Goal: Task Accomplishment & Management: Manage account settings

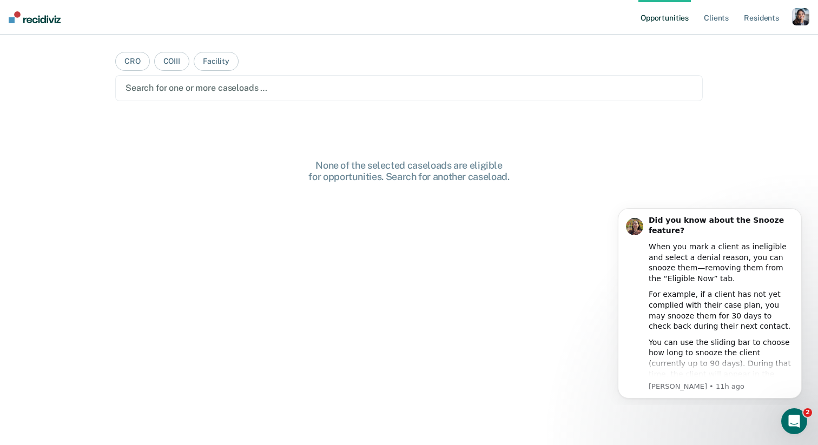
click at [803, 16] on div "button" at bounding box center [800, 16] width 17 height 17
click at [726, 43] on link "Profile" at bounding box center [756, 43] width 87 height 9
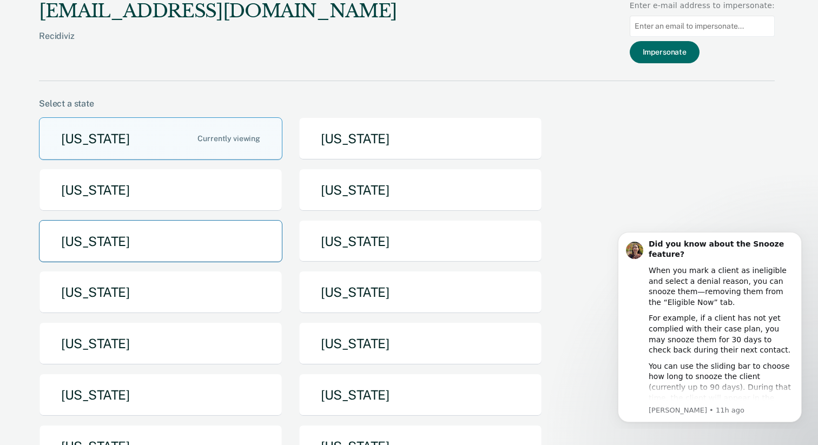
click at [158, 232] on button "[US_STATE]" at bounding box center [160, 241] width 243 height 43
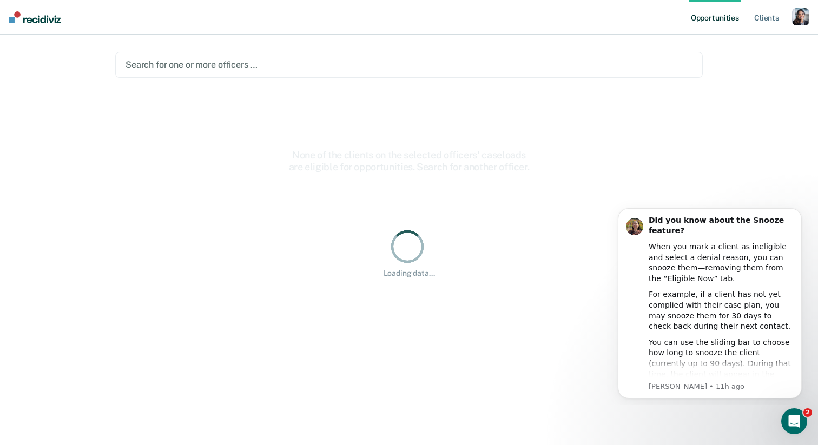
click at [801, 17] on div "button" at bounding box center [800, 16] width 17 height 17
click at [737, 42] on link "Profile" at bounding box center [756, 43] width 87 height 9
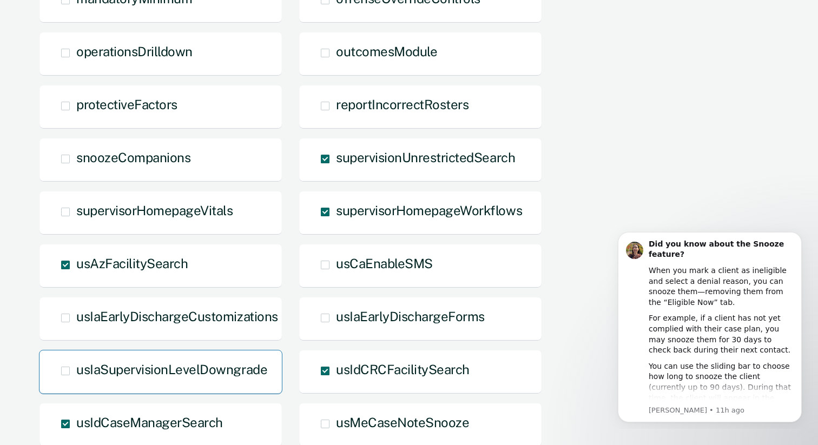
click at [225, 367] on span "usIaSupervisionLevelDowngrade" at bounding box center [171, 369] width 191 height 15
click at [76, 379] on input "usIaSupervisionLevelDowngrade" at bounding box center [76, 379] width 0 height 0
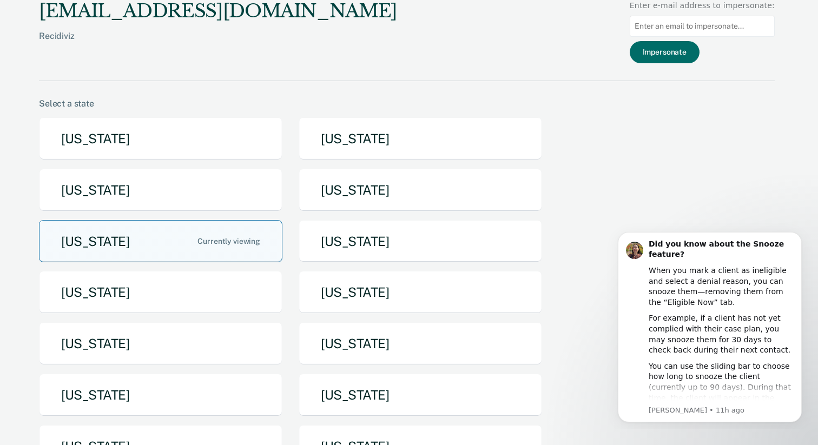
click at [202, 240] on button "[US_STATE]" at bounding box center [160, 241] width 243 height 43
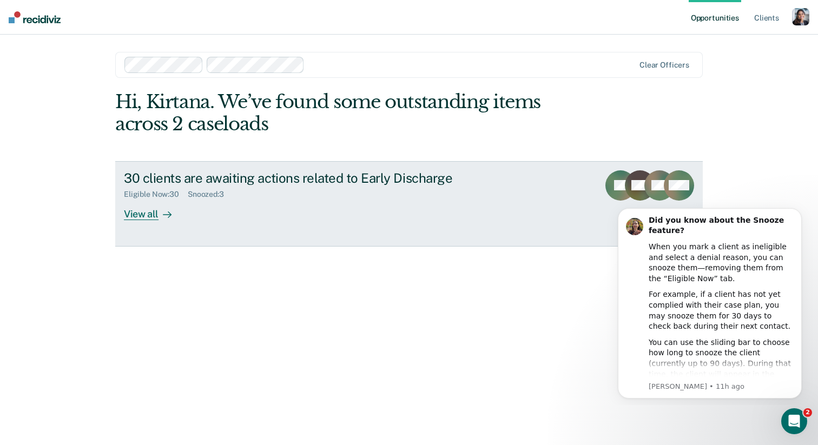
click at [421, 205] on div "30 clients are awaiting actions related to Early Discharge Eligible Now : 30 Sn…" at bounding box center [327, 195] width 406 height 50
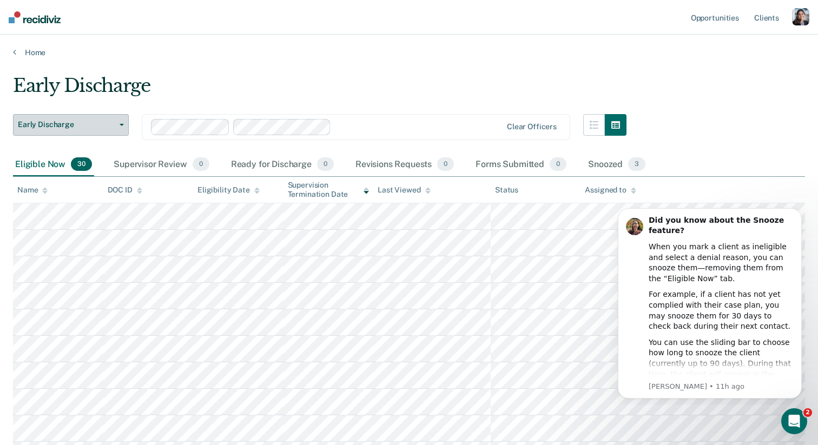
click at [97, 124] on span "Early Discharge" at bounding box center [66, 124] width 97 height 9
click at [34, 54] on link "Home" at bounding box center [409, 53] width 792 height 10
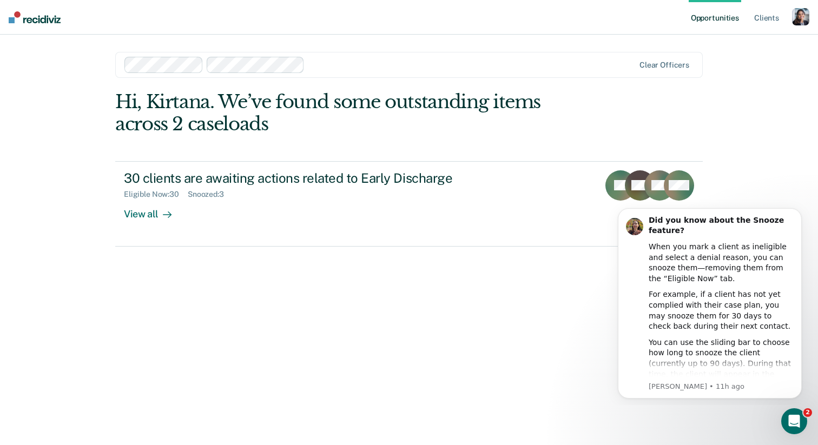
click at [791, 22] on ul "Opportunities Client s" at bounding box center [739, 17] width 103 height 35
click at [805, 18] on div "button" at bounding box center [800, 16] width 17 height 17
click at [741, 40] on link "Profile" at bounding box center [756, 43] width 87 height 9
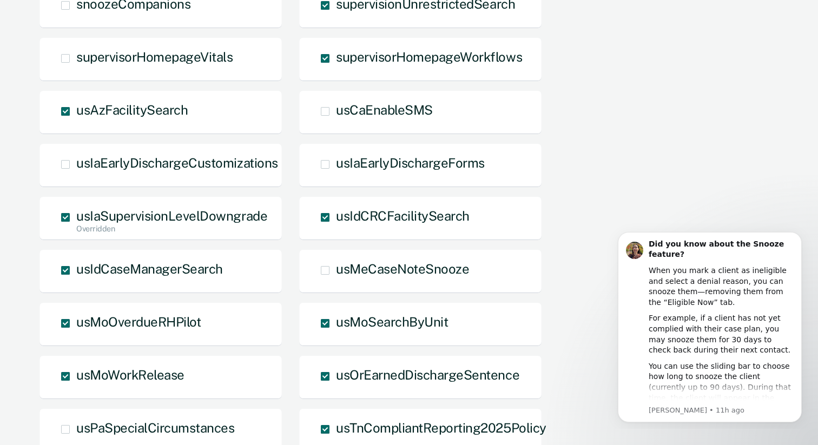
scroll to position [950, 0]
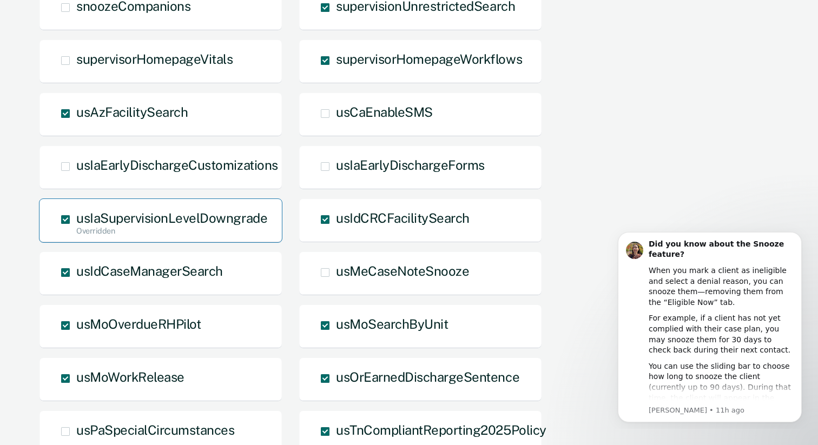
click at [233, 220] on span "usIaSupervisionLevelDowngrade Overridden" at bounding box center [171, 217] width 191 height 15
click at [76, 237] on input "usIaSupervisionLevelDowngrade Overridden" at bounding box center [76, 237] width 0 height 0
click at [233, 220] on span "usIaSupervisionLevelDowngrade" at bounding box center [171, 217] width 191 height 15
click at [76, 228] on input "usIaSupervisionLevelDowngrade" at bounding box center [76, 228] width 0 height 0
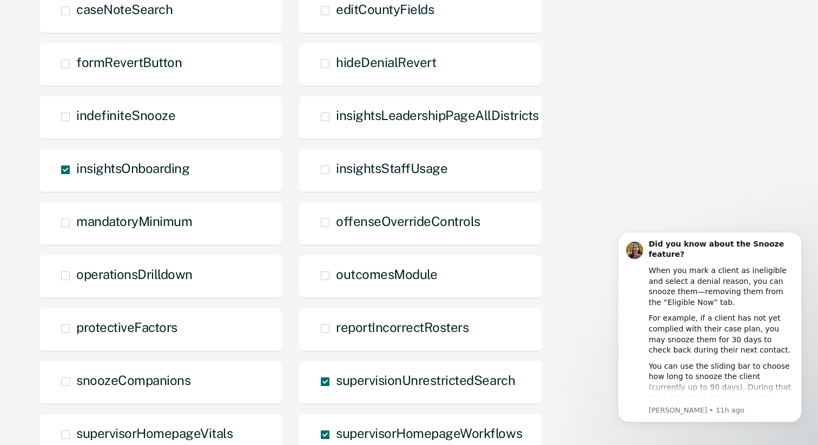
scroll to position [0, 0]
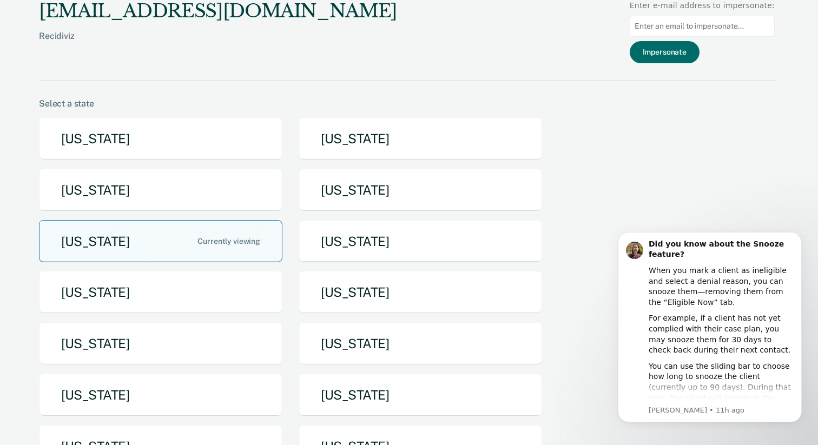
click at [170, 248] on button "[US_STATE]" at bounding box center [160, 241] width 243 height 43
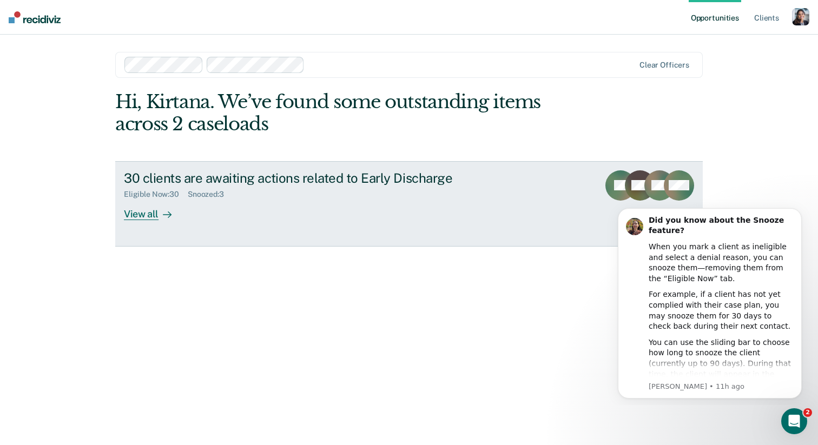
click at [276, 202] on div "30 clients are awaiting actions related to Early Discharge Eligible Now : 30 Sn…" at bounding box center [327, 195] width 406 height 50
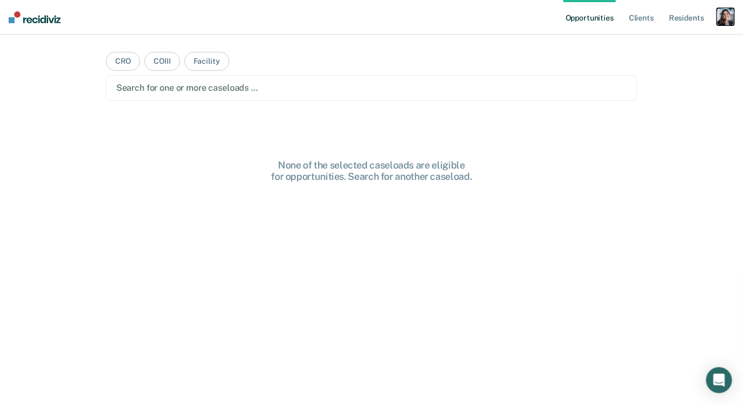
click at [728, 19] on div "button" at bounding box center [725, 16] width 17 height 17
click at [668, 45] on link "Profile" at bounding box center [682, 43] width 87 height 9
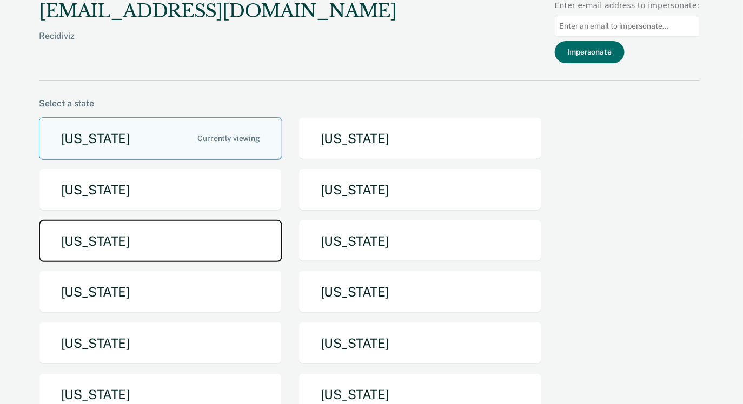
click at [231, 253] on button "[US_STATE]" at bounding box center [160, 241] width 243 height 43
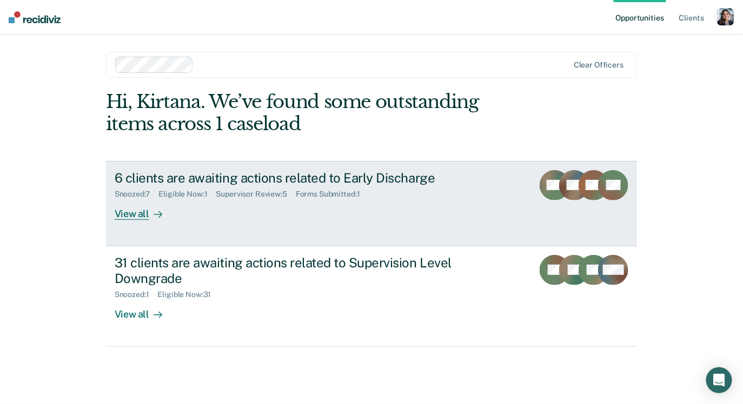
click at [360, 193] on div "Forms Submitted : 1" at bounding box center [332, 194] width 73 height 9
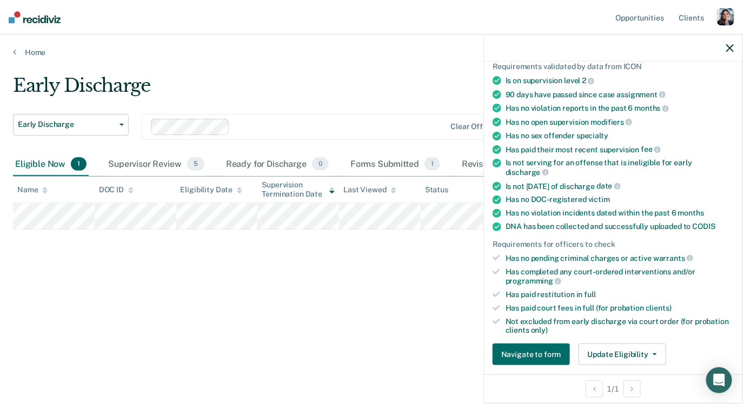
scroll to position [168, 0]
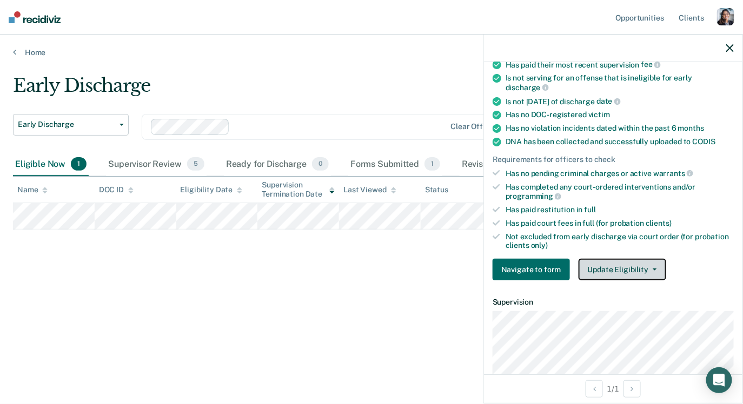
click at [608, 259] on button "Update Eligibility" at bounding box center [623, 270] width 88 height 22
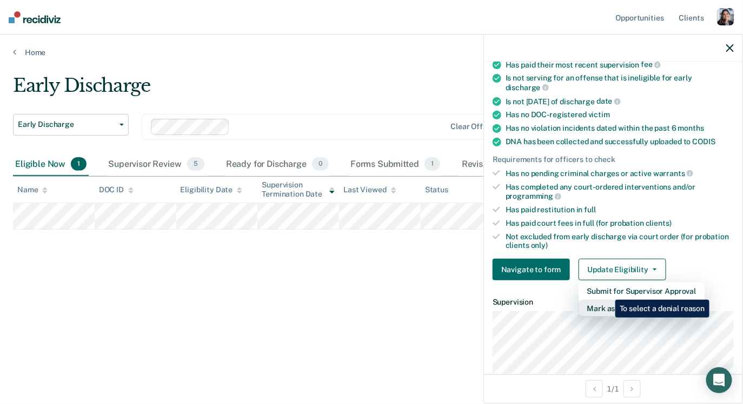
click at [607, 300] on button "Mark as Ineligible" at bounding box center [642, 308] width 127 height 17
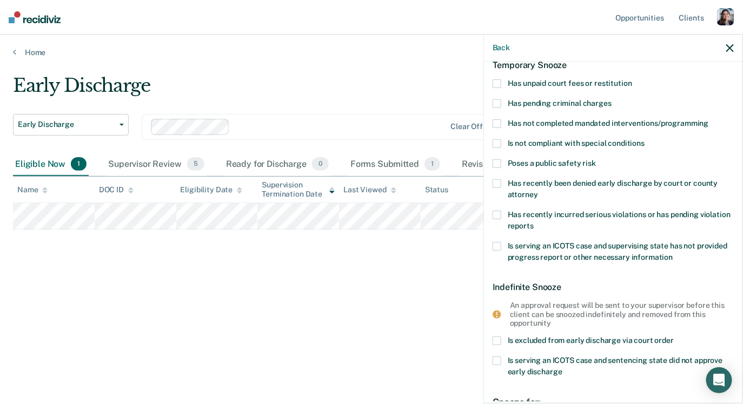
scroll to position [51, 0]
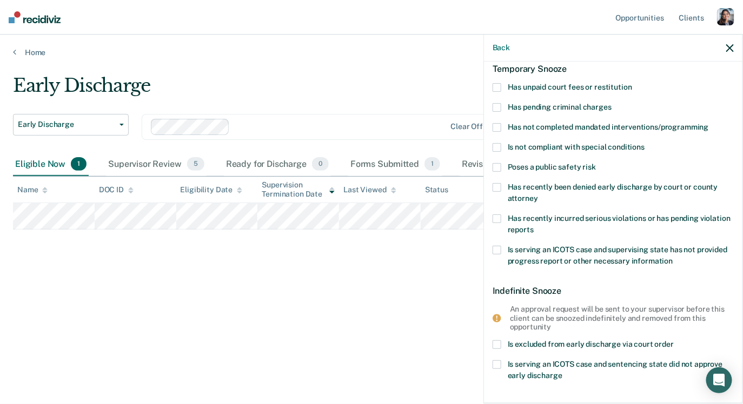
click at [600, 239] on div "Has recently incurred serious violations or has pending violation reports" at bounding box center [613, 230] width 241 height 31
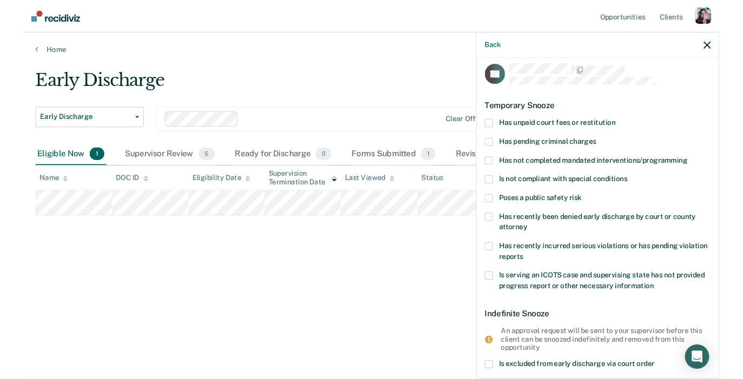
scroll to position [4, 0]
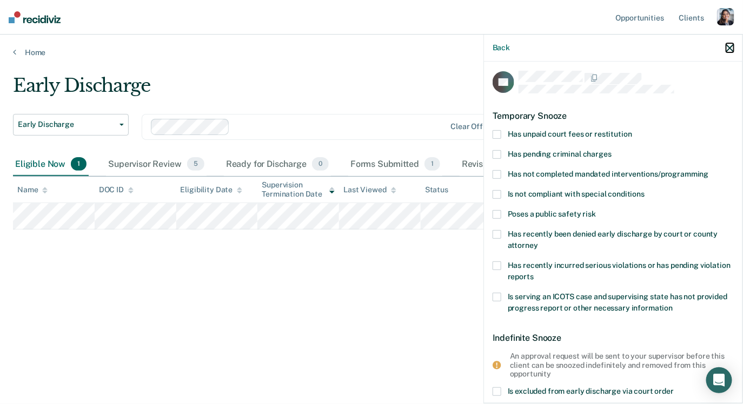
click at [730, 49] on icon "button" at bounding box center [730, 48] width 8 height 8
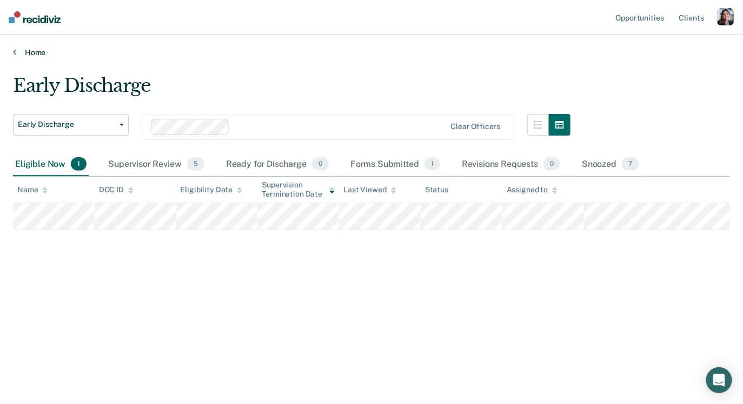
click at [40, 52] on link "Home" at bounding box center [371, 53] width 717 height 10
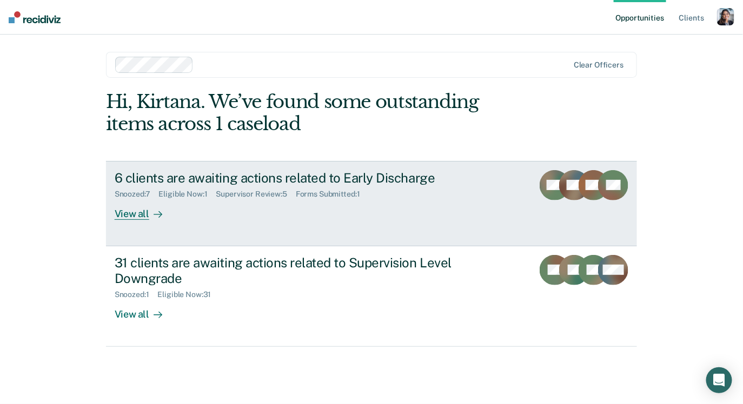
click at [158, 218] on icon at bounding box center [158, 214] width 9 height 9
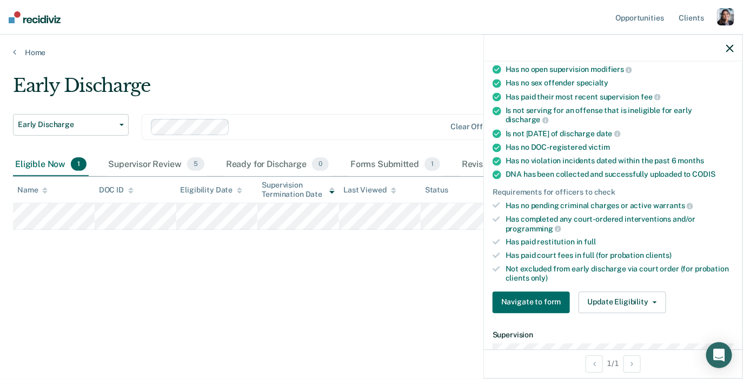
scroll to position [137, 0]
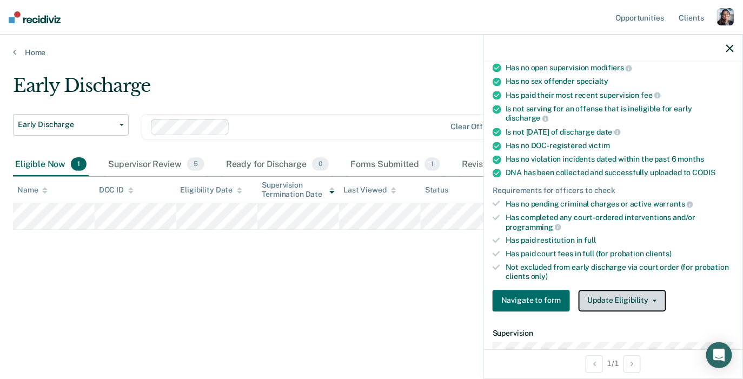
click at [620, 290] on button "Update Eligibility" at bounding box center [623, 301] width 88 height 22
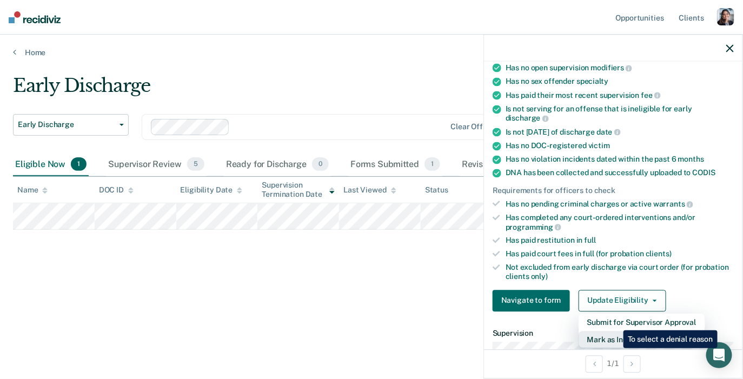
click at [615, 331] on button "Mark as Ineligible" at bounding box center [642, 339] width 127 height 17
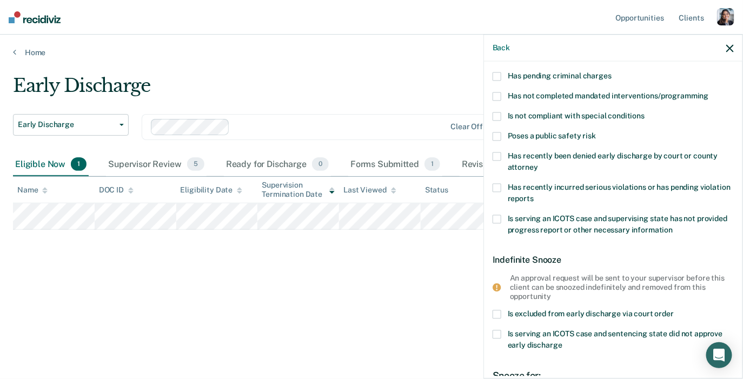
scroll to position [81, 0]
click at [617, 223] on label "Is serving an ICOTS case and supervising state has not provided progress report…" at bounding box center [613, 227] width 241 height 23
click at [673, 227] on input "Is serving an ICOTS case and supervising state has not provided progress report…" at bounding box center [673, 227] width 0 height 0
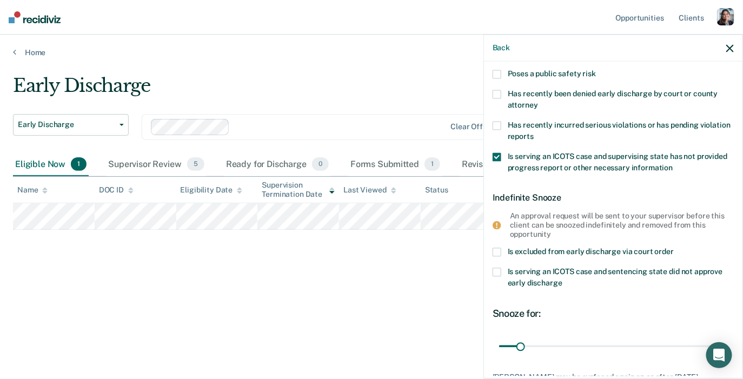
scroll to position [138, 0]
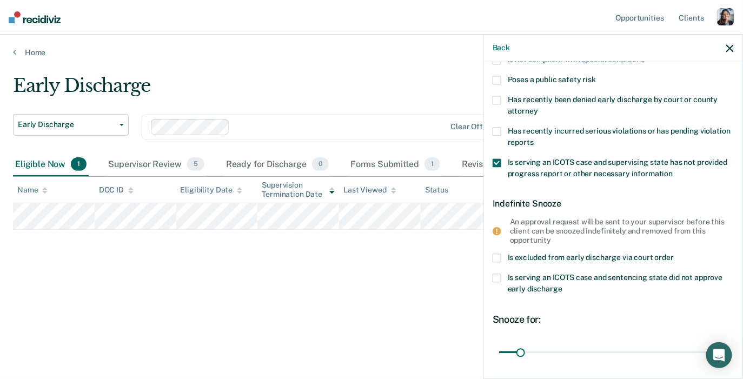
click at [494, 161] on span at bounding box center [497, 163] width 9 height 9
click at [673, 170] on input "Is serving an ICOTS case and supervising state has not provided progress report…" at bounding box center [673, 170] width 0 height 0
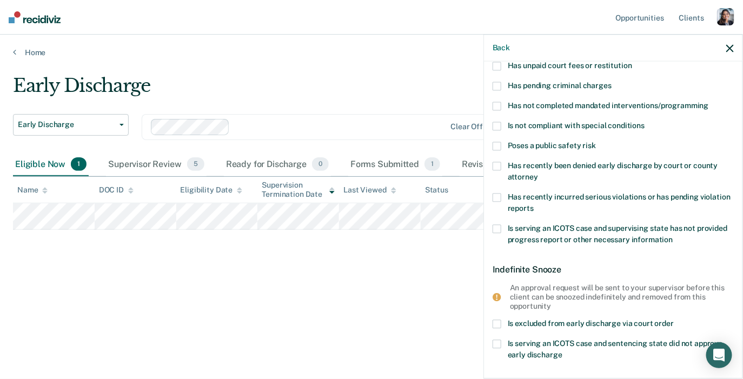
scroll to position [71, 0]
click at [497, 84] on span at bounding box center [497, 87] width 9 height 9
click at [612, 83] on input "Has pending criminal charges" at bounding box center [612, 83] width 0 height 0
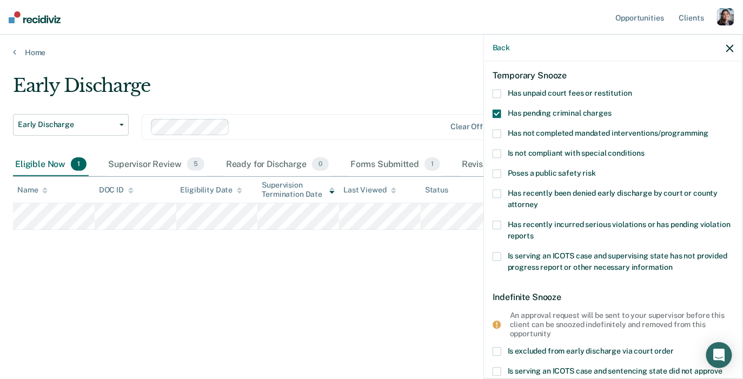
scroll to position [43, 0]
click at [497, 91] on span at bounding box center [497, 95] width 9 height 9
click at [632, 91] on input "Has unpaid court fees or restitution" at bounding box center [632, 91] width 0 height 0
click at [497, 111] on span at bounding box center [497, 115] width 9 height 9
click at [612, 111] on input "Has pending criminal charges" at bounding box center [612, 111] width 0 height 0
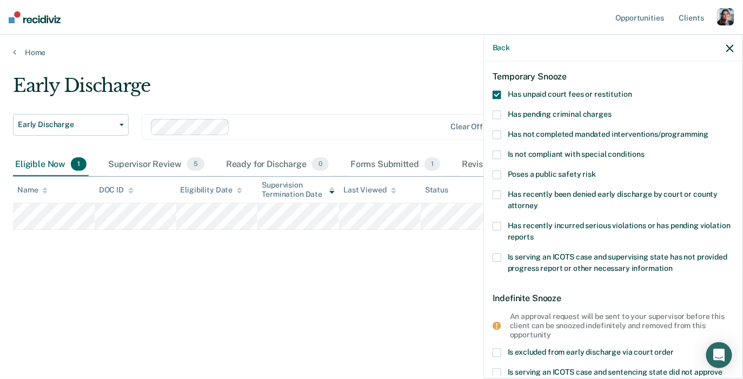
click at [497, 96] on span at bounding box center [497, 95] width 9 height 9
click at [632, 91] on input "Has unpaid court fees or restitution" at bounding box center [632, 91] width 0 height 0
click at [497, 113] on span at bounding box center [497, 115] width 9 height 9
click at [612, 111] on input "Has pending criminal charges" at bounding box center [612, 111] width 0 height 0
click at [496, 91] on span at bounding box center [497, 95] width 9 height 9
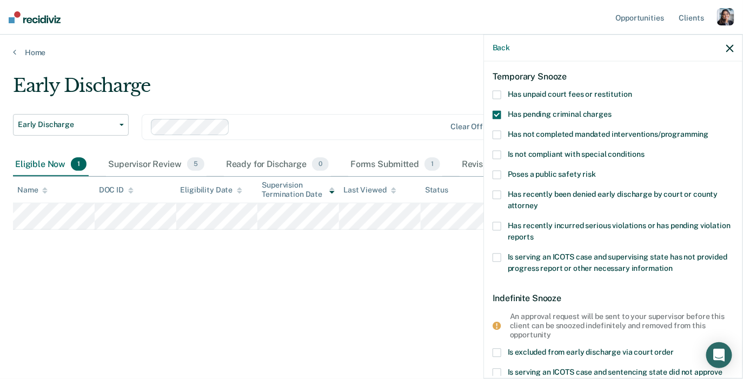
click at [632, 91] on input "Has unpaid court fees or restitution" at bounding box center [632, 91] width 0 height 0
click at [498, 91] on span at bounding box center [497, 95] width 9 height 9
click at [632, 91] on input "Has unpaid court fees or restitution" at bounding box center [632, 91] width 0 height 0
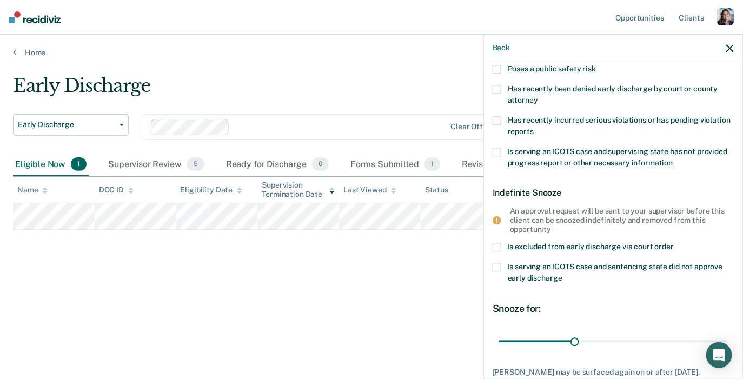
scroll to position [151, 0]
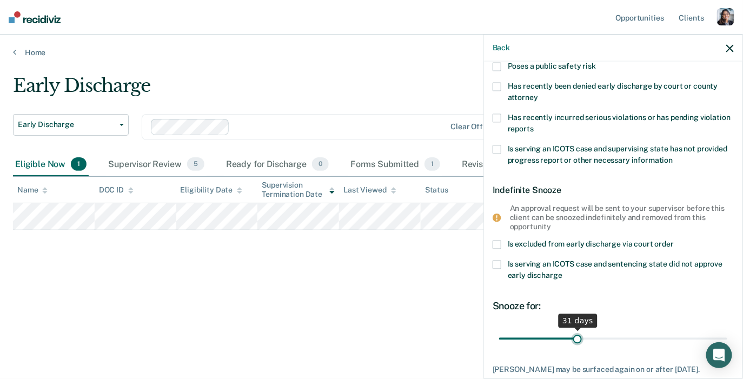
click at [578, 335] on input "range" at bounding box center [613, 338] width 228 height 19
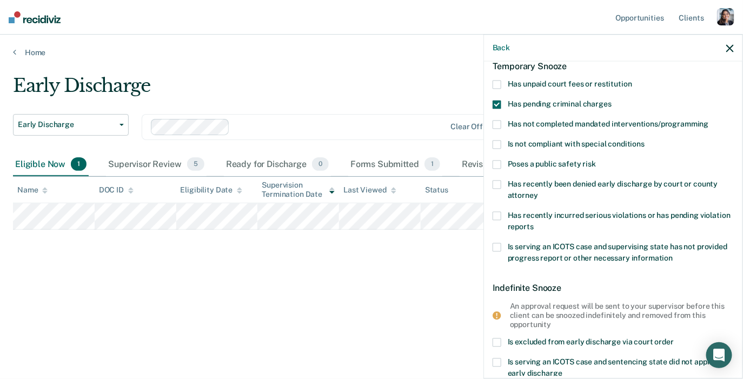
scroll to position [51, 0]
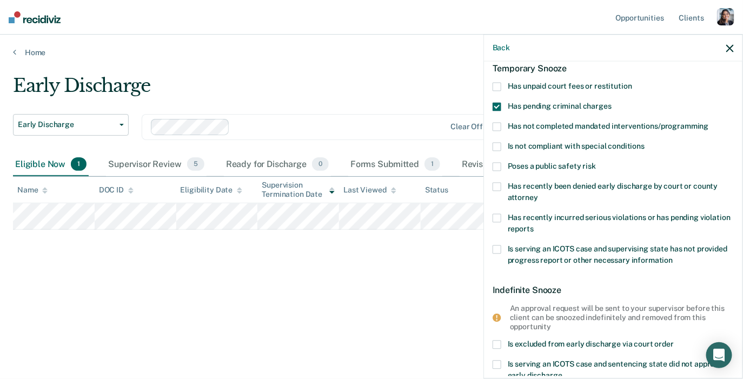
click at [496, 251] on span at bounding box center [497, 249] width 9 height 9
click at [673, 257] on input "Is serving an ICOTS case and supervising state has not provided progress report…" at bounding box center [673, 257] width 0 height 0
click at [497, 104] on span at bounding box center [497, 107] width 9 height 9
click at [612, 103] on input "Has pending criminal charges" at bounding box center [612, 103] width 0 height 0
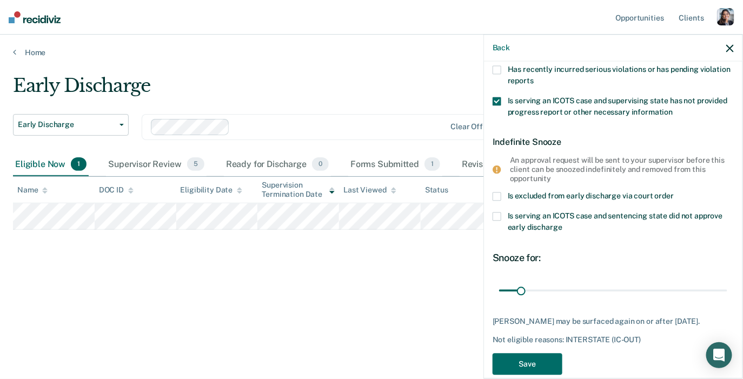
scroll to position [202, 0]
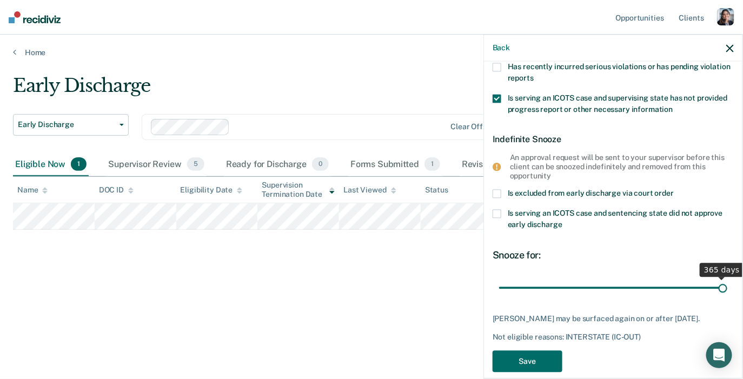
drag, startPoint x: 521, startPoint y: 287, endPoint x: 728, endPoint y: 288, distance: 206.5
click at [727, 288] on input "range" at bounding box center [613, 287] width 228 height 19
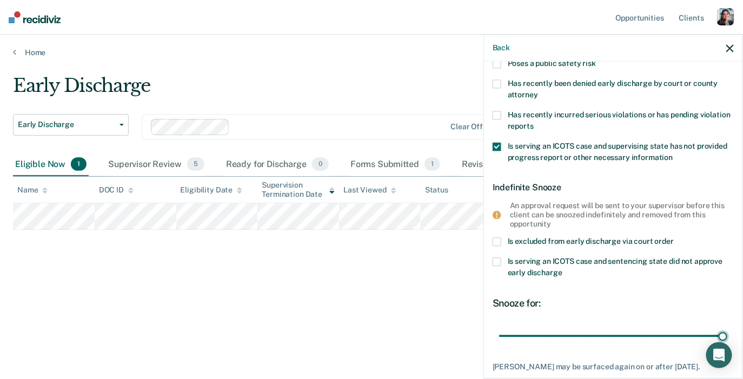
scroll to position [154, 0]
click at [497, 144] on span at bounding box center [497, 147] width 9 height 9
click at [673, 155] on input "Is serving an ICOTS case and supervising state has not provided progress report…" at bounding box center [673, 155] width 0 height 0
click at [497, 82] on span at bounding box center [497, 85] width 9 height 9
click at [538, 92] on input "Has recently been denied early discharge by court or county attorney" at bounding box center [538, 92] width 0 height 0
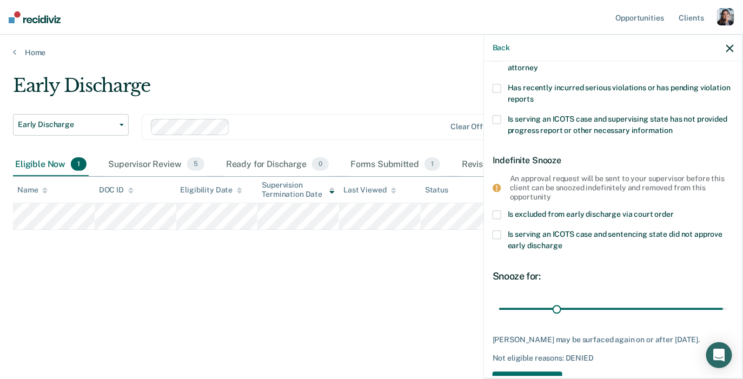
scroll to position [196, 0]
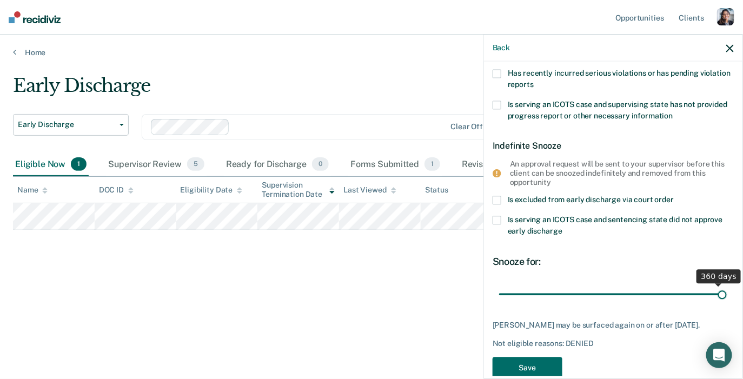
type input "365"
drag, startPoint x: 722, startPoint y: 295, endPoint x: 734, endPoint y: 315, distance: 23.7
click at [727, 304] on input "range" at bounding box center [613, 294] width 228 height 19
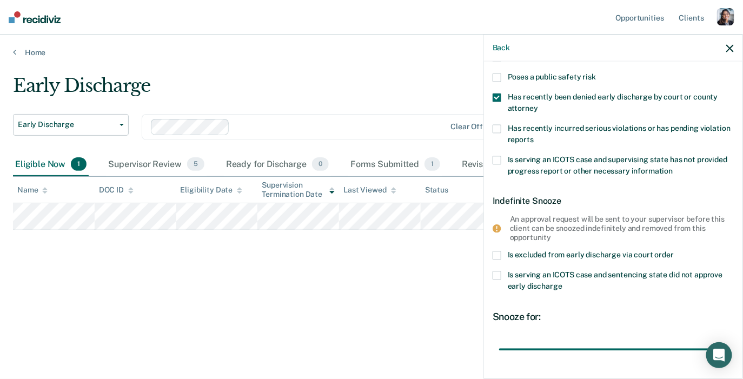
scroll to position [139, 0]
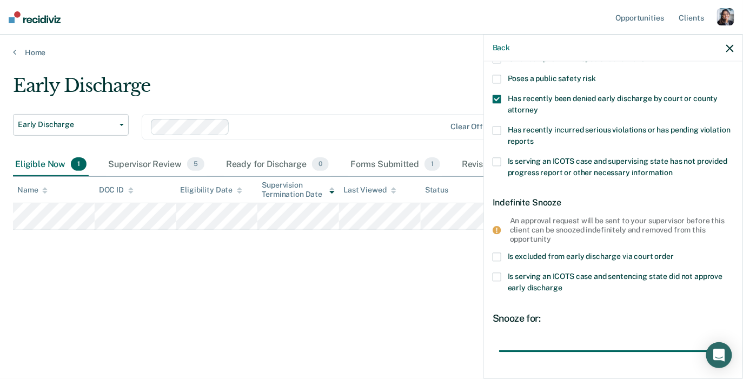
click at [497, 98] on span at bounding box center [497, 99] width 9 height 9
click at [538, 107] on input "Has recently been denied early discharge by court or county attorney" at bounding box center [538, 107] width 0 height 0
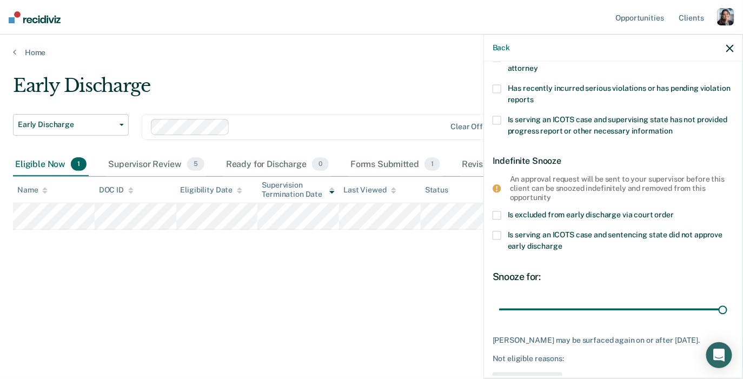
scroll to position [181, 0]
click at [497, 213] on span at bounding box center [497, 214] width 9 height 9
click at [674, 210] on input "Is excluded from early discharge via court order" at bounding box center [674, 210] width 0 height 0
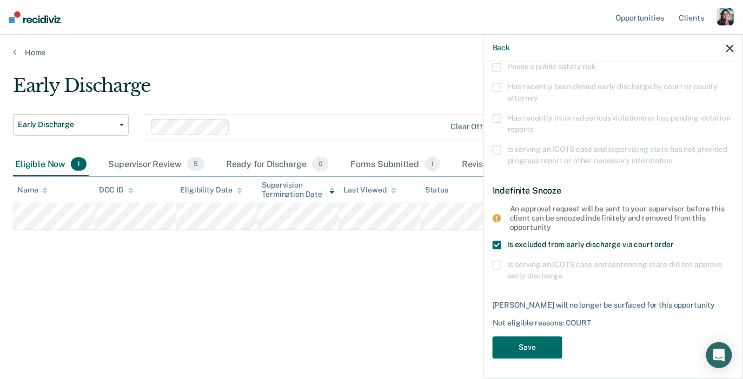
click at [497, 243] on span at bounding box center [497, 245] width 9 height 9
click at [674, 241] on input "Is excluded from early discharge via court order" at bounding box center [674, 241] width 0 height 0
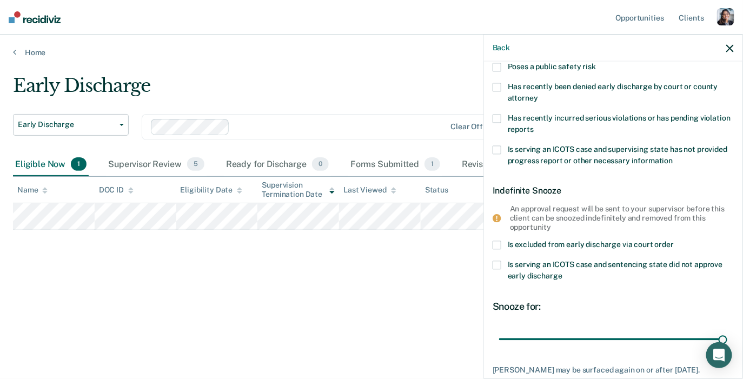
click at [496, 261] on span at bounding box center [497, 265] width 9 height 9
click at [562, 272] on input "Is serving an ICOTS case and sentencing state did not approve early discharge" at bounding box center [562, 272] width 0 height 0
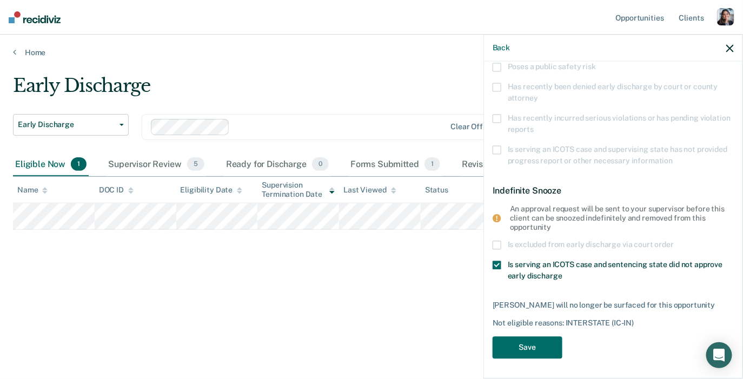
click at [496, 264] on span at bounding box center [497, 265] width 9 height 9
click at [562, 272] on input "Is serving an ICOTS case and sentencing state did not approve early discharge" at bounding box center [562, 272] width 0 height 0
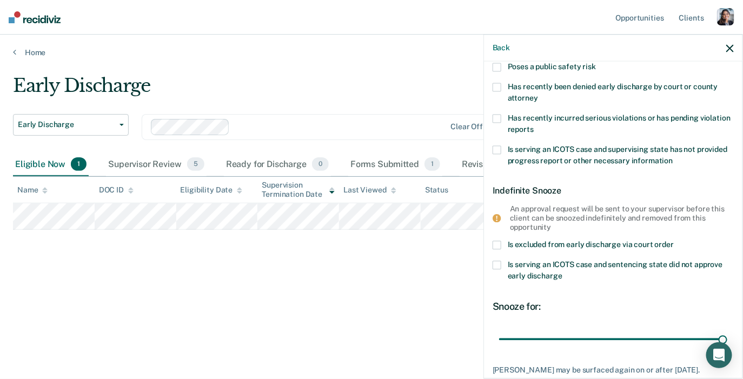
click at [496, 244] on span at bounding box center [497, 245] width 9 height 9
click at [674, 241] on input "Is excluded from early discharge via court order" at bounding box center [674, 241] width 0 height 0
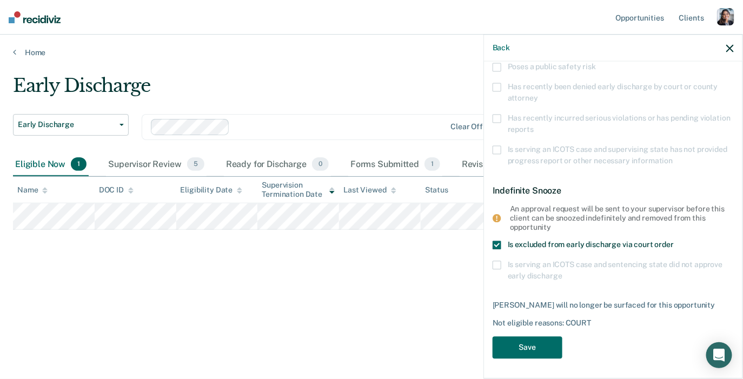
click at [499, 243] on span at bounding box center [497, 245] width 9 height 9
click at [674, 241] on input "Is excluded from early discharge via court order" at bounding box center [674, 241] width 0 height 0
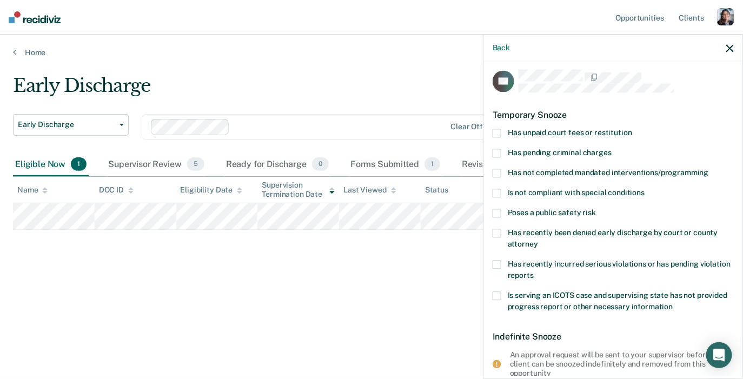
scroll to position [3, 0]
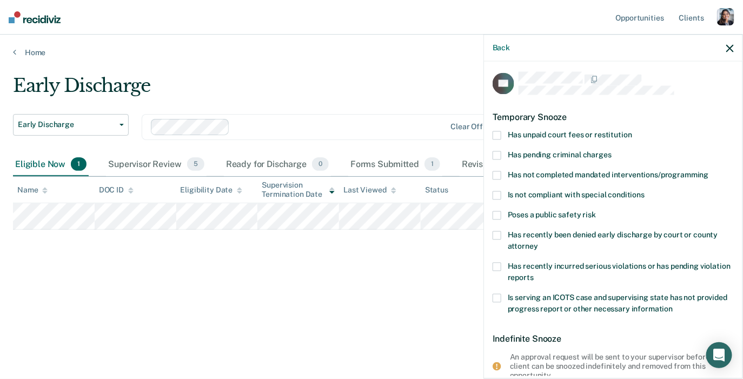
click at [497, 131] on span at bounding box center [497, 135] width 9 height 9
click at [632, 131] on input "Has unpaid court fees or restitution" at bounding box center [632, 131] width 0 height 0
type input "365"
click at [496, 134] on span at bounding box center [497, 135] width 9 height 9
click at [632, 131] on input "Has unpaid court fees or restitution" at bounding box center [632, 131] width 0 height 0
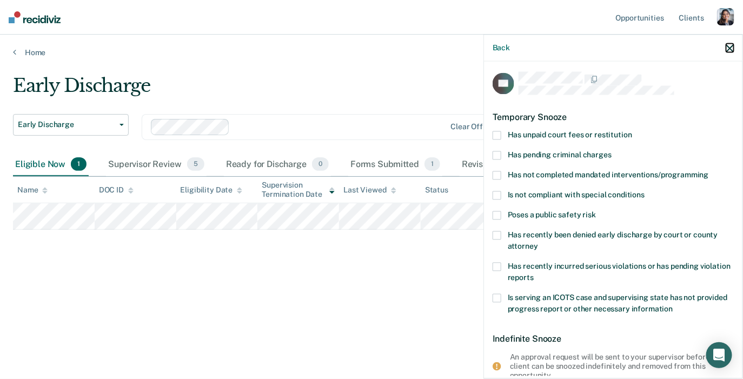
click at [731, 45] on icon "button" at bounding box center [730, 48] width 8 height 8
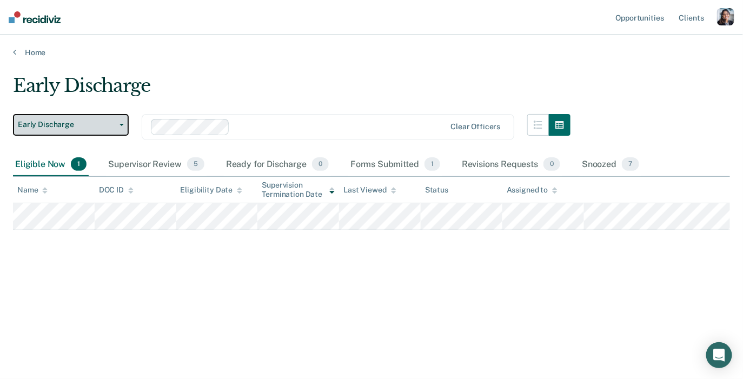
click at [72, 124] on span "Early Discharge" at bounding box center [66, 124] width 97 height 9
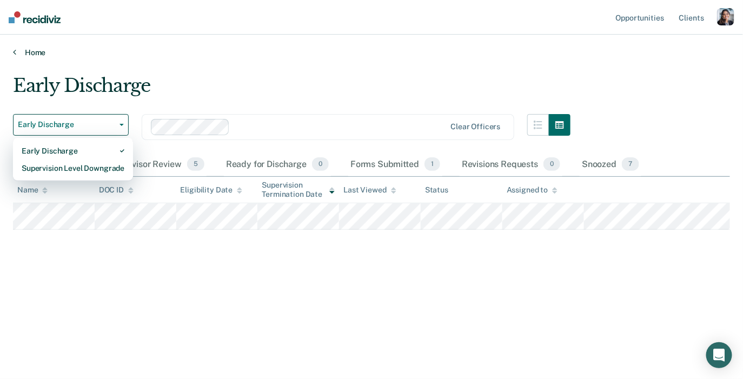
click at [224, 54] on link "Home" at bounding box center [371, 53] width 717 height 10
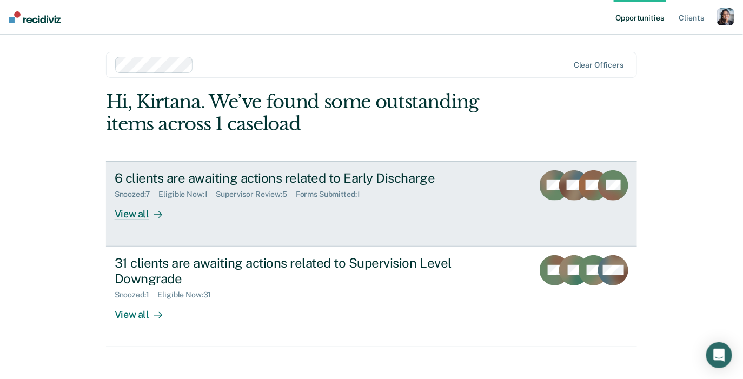
click at [110, 218] on link "6 clients are awaiting actions related to Early Discharge Snoozed : 7 Eligible …" at bounding box center [371, 203] width 531 height 85
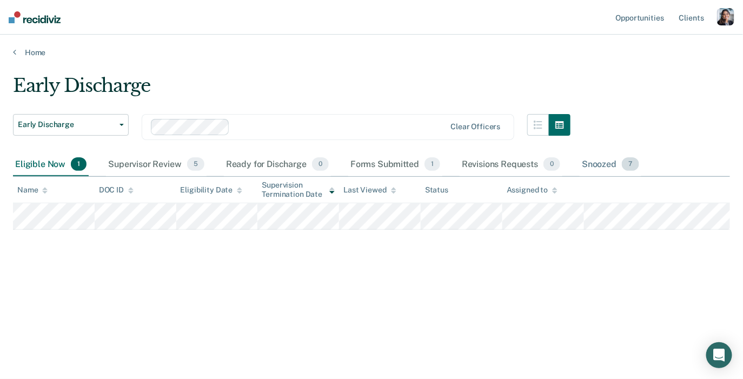
click at [609, 159] on div "Snoozed 7" at bounding box center [610, 165] width 61 height 24
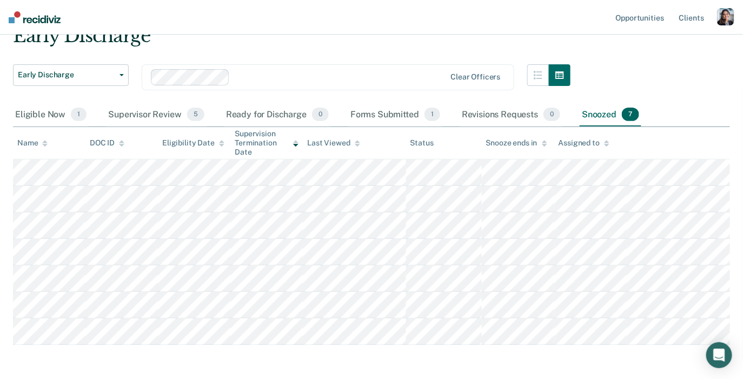
scroll to position [54, 0]
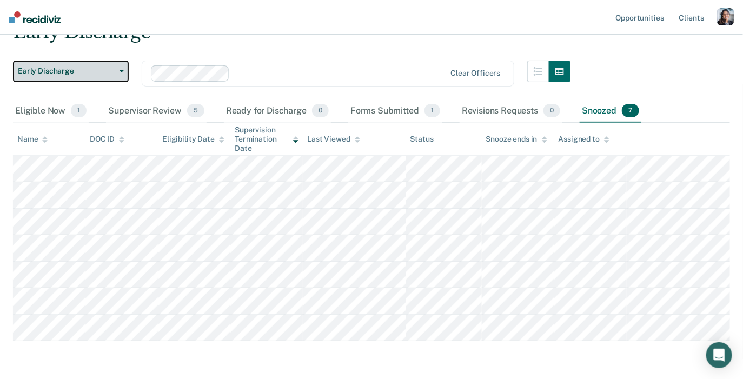
click at [94, 75] on span "Early Discharge" at bounding box center [66, 71] width 97 height 9
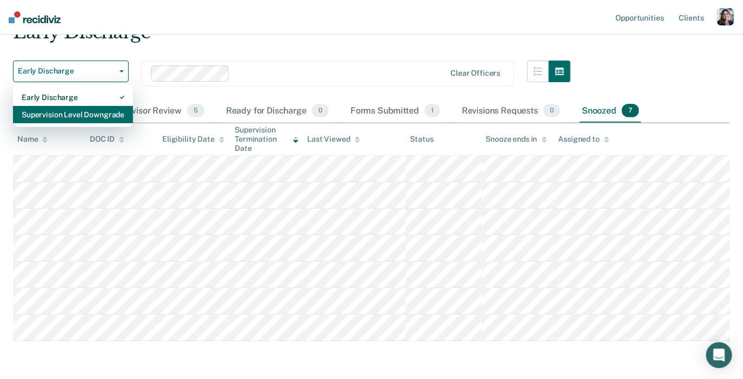
click at [108, 116] on div "Supervision Level Downgrade" at bounding box center [73, 114] width 103 height 17
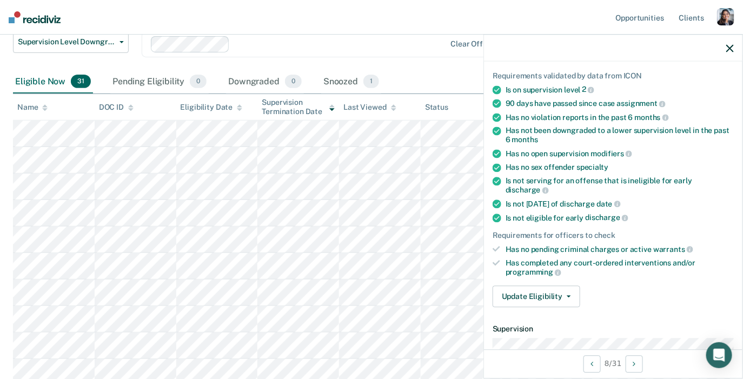
scroll to position [75, 0]
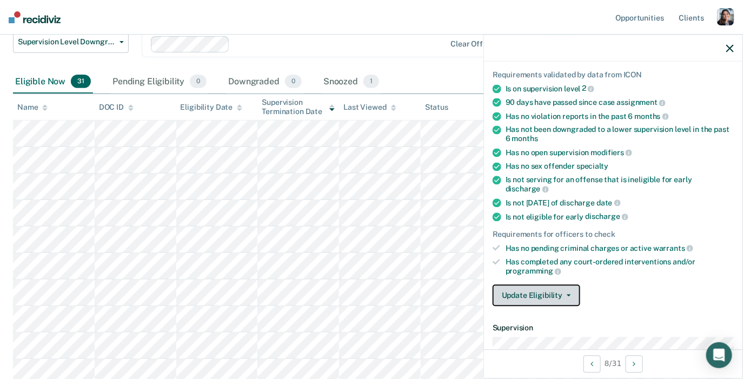
click at [549, 287] on button "Update Eligibility" at bounding box center [537, 296] width 88 height 22
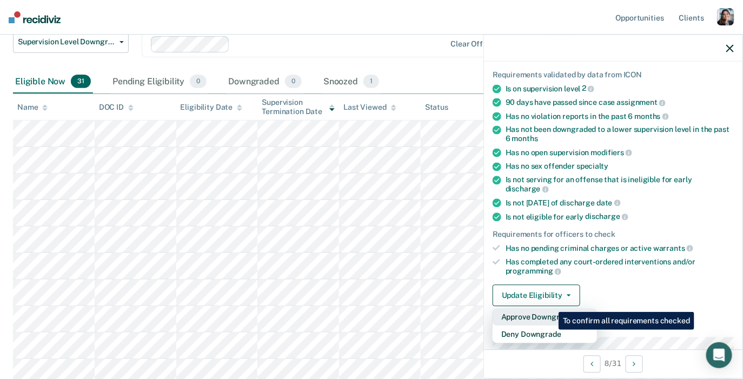
click at [550, 309] on button "Approve Downgrade" at bounding box center [545, 317] width 104 height 17
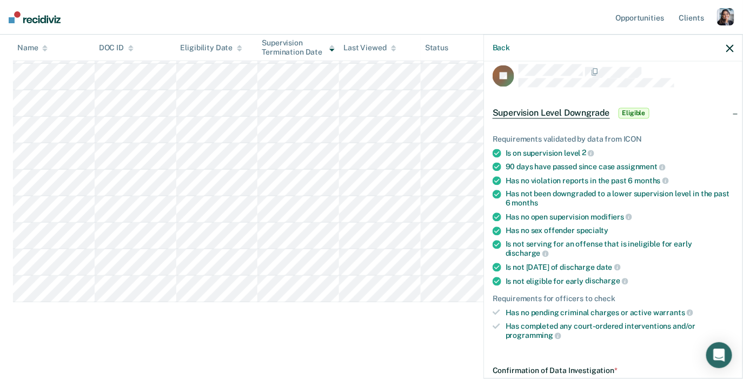
scroll to position [6, 0]
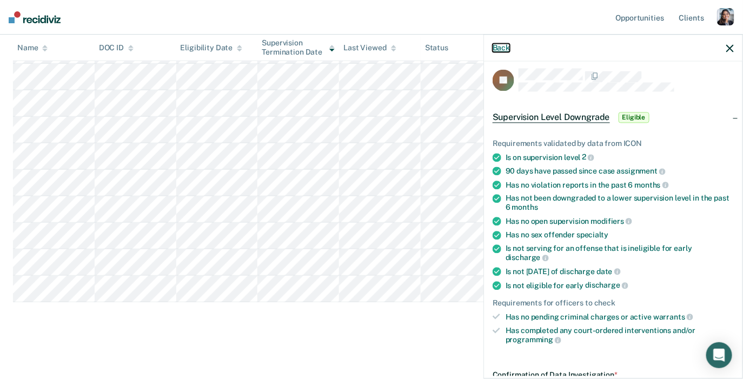
click at [503, 48] on button "Back" at bounding box center [501, 47] width 17 height 9
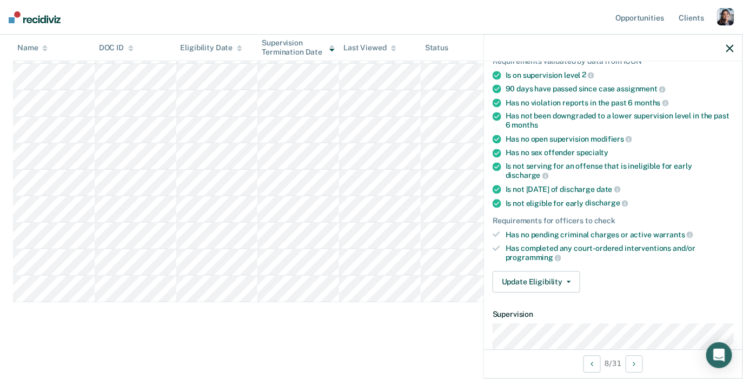
scroll to position [112, 0]
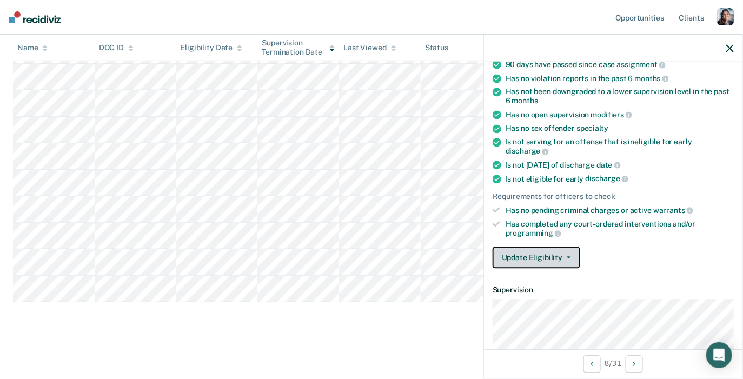
click at [549, 247] on button "Update Eligibility" at bounding box center [537, 258] width 88 height 22
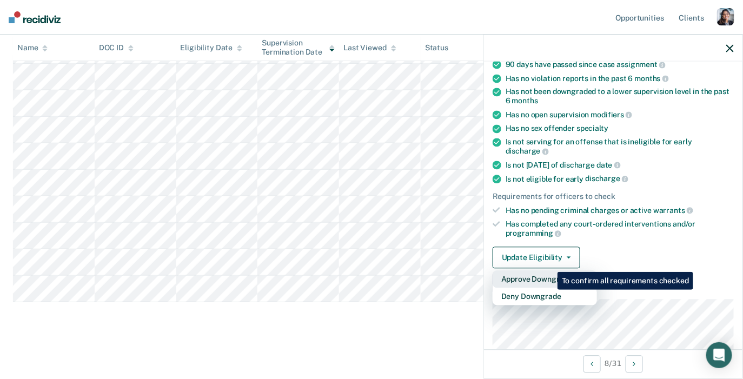
click at [549, 271] on button "Approve Downgrade" at bounding box center [545, 279] width 104 height 17
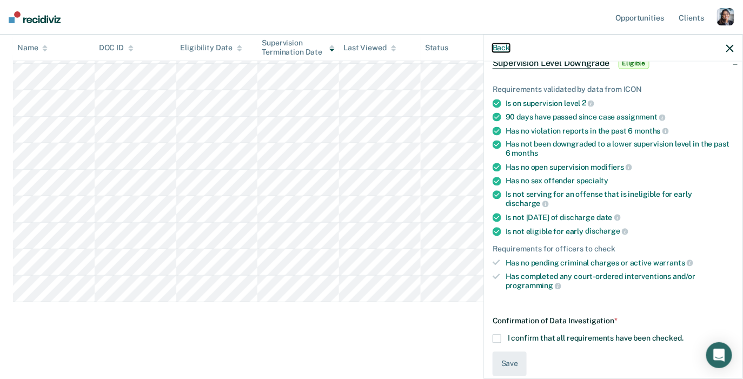
click at [496, 45] on button "Back" at bounding box center [501, 47] width 17 height 9
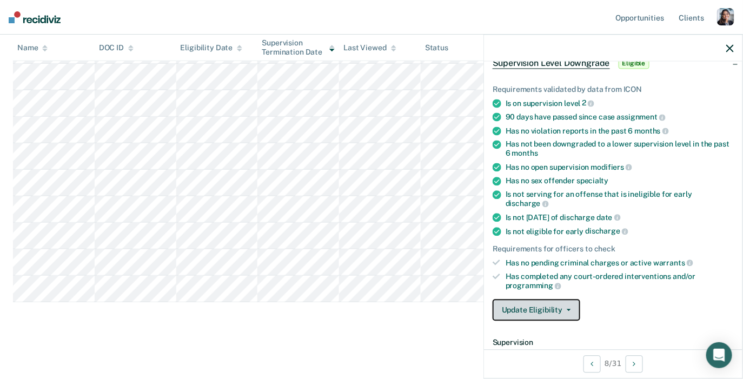
click at [516, 300] on button "Update Eligibility" at bounding box center [537, 311] width 88 height 22
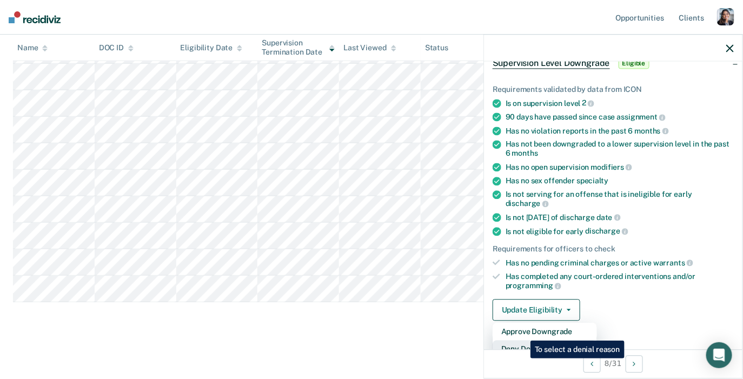
click at [522, 341] on button "Deny Downgrade" at bounding box center [545, 349] width 104 height 17
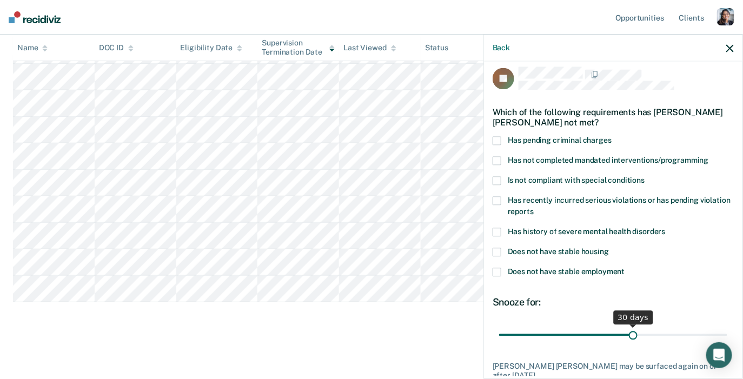
scroll to position [0, 0]
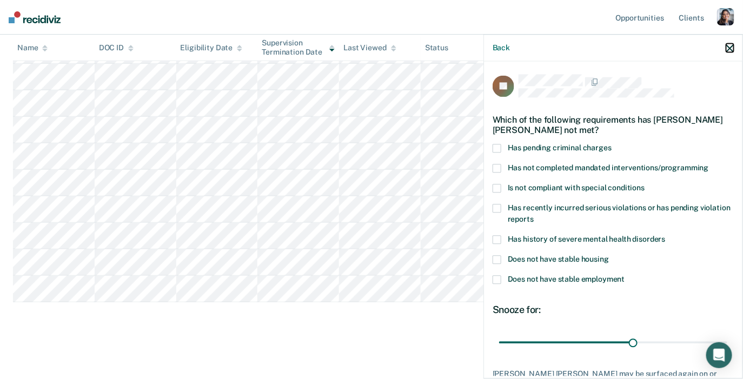
click at [733, 43] on button "button" at bounding box center [730, 47] width 8 height 9
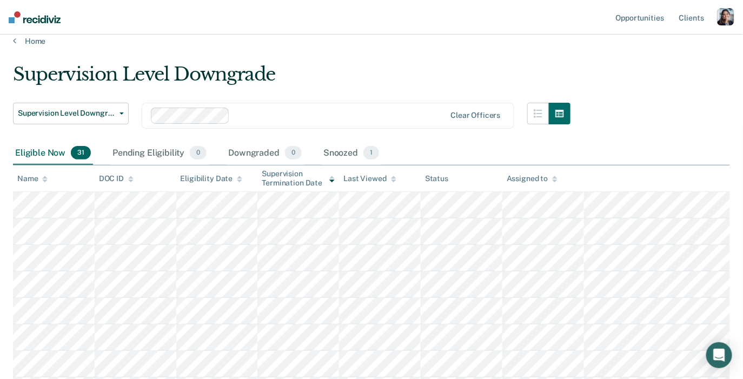
scroll to position [2, 0]
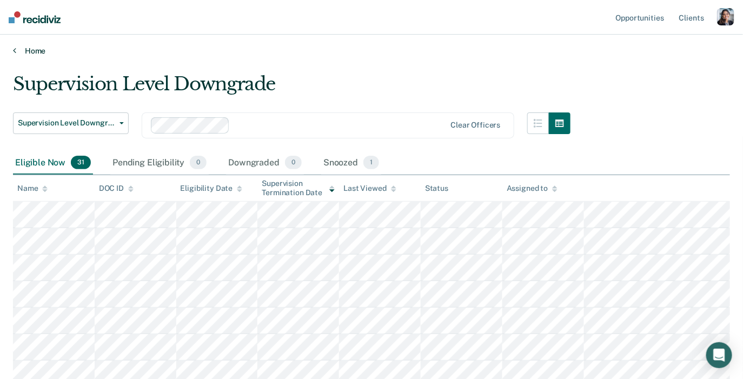
click at [27, 49] on link "Home" at bounding box center [371, 51] width 717 height 10
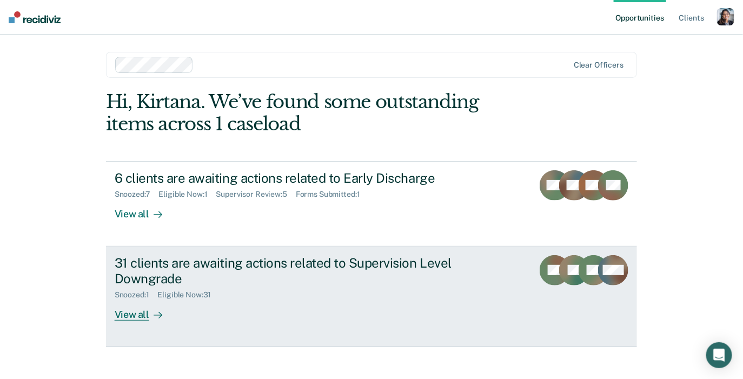
scroll to position [11, 0]
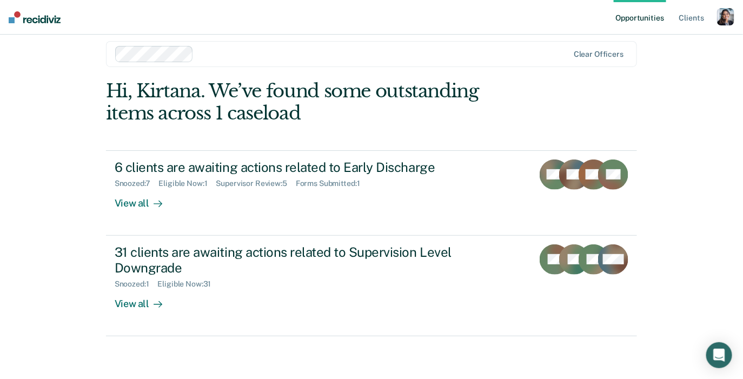
click at [27, 163] on div "Opportunities Client s Profile How it works Log Out Clear officers Hi, Kirtana.…" at bounding box center [371, 184] width 743 height 390
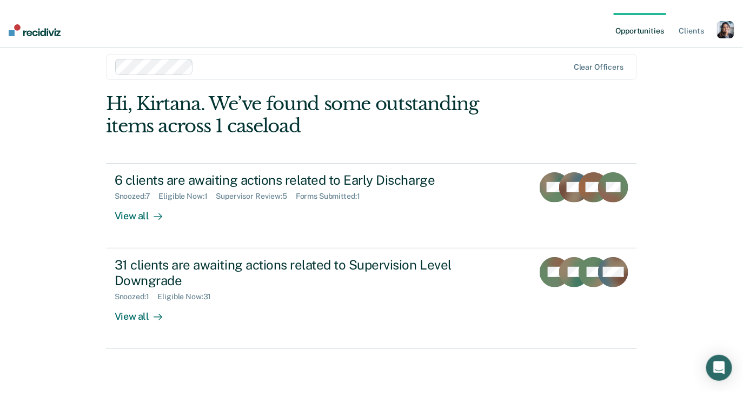
scroll to position [0, 0]
